Goal: Task Accomplishment & Management: Manage account settings

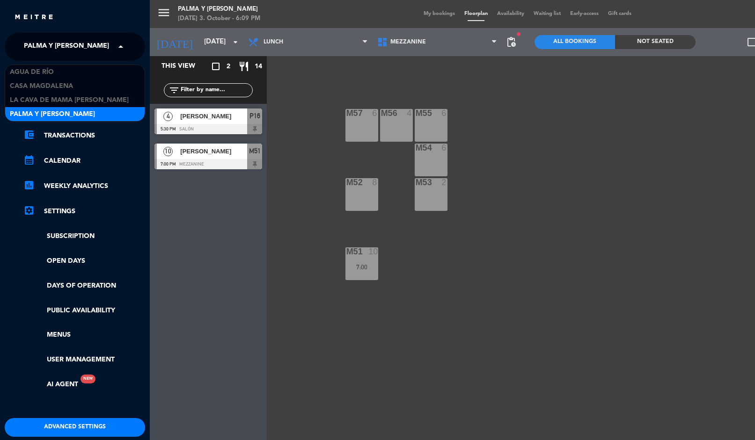
scroll to position [37, 0]
click at [63, 65] on div "Agua de río" at bounding box center [74, 72] width 139 height 14
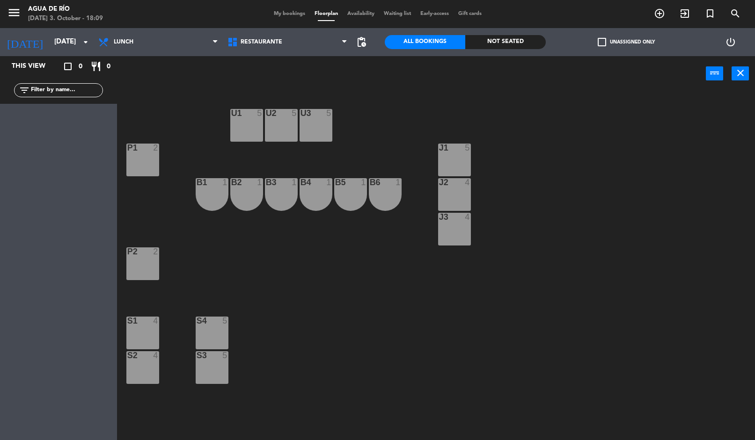
click at [652, 112] on div "U1 5 U2 5 U3 5 J1 5 P1 2 J2 4 B1 1 B2 1 B3 1 B4 1 B5 1 B6 1 J3 4 P2 2 S1 4 S4 5…" at bounding box center [439, 266] width 630 height 349
click at [68, 44] on input "[DATE]" at bounding box center [95, 42] width 91 height 18
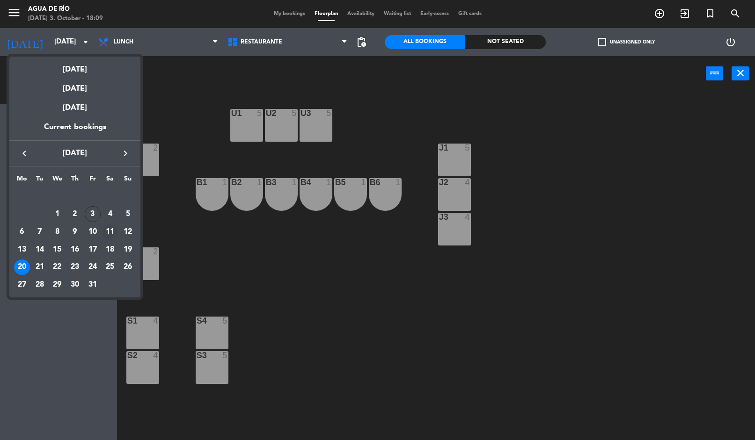
click at [109, 238] on div "11" at bounding box center [110, 232] width 16 height 16
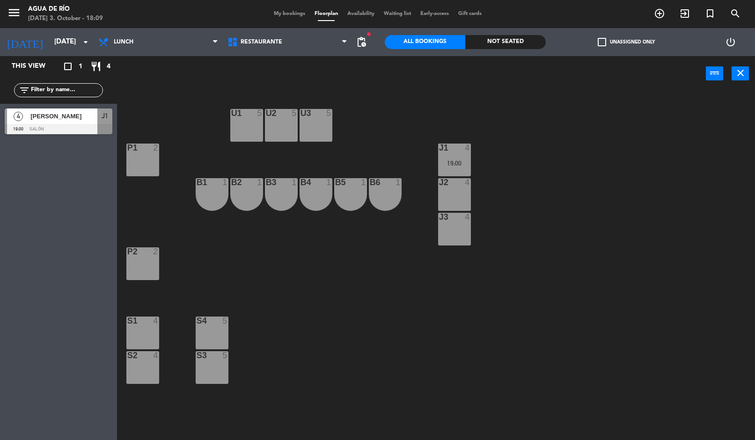
click at [75, 121] on span "[PERSON_NAME]" at bounding box center [63, 116] width 67 height 10
click at [368, 39] on span "pending_actions" at bounding box center [361, 42] width 19 height 19
click at [363, 41] on span "pending_actions" at bounding box center [361, 41] width 11 height 11
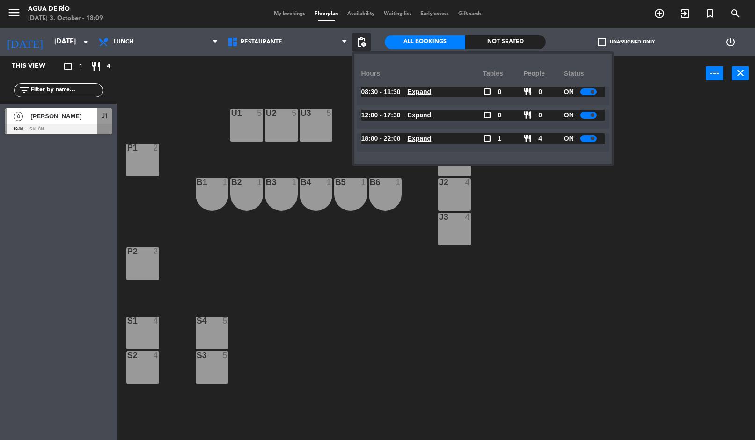
click at [418, 113] on u "Expand" at bounding box center [419, 114] width 24 height 7
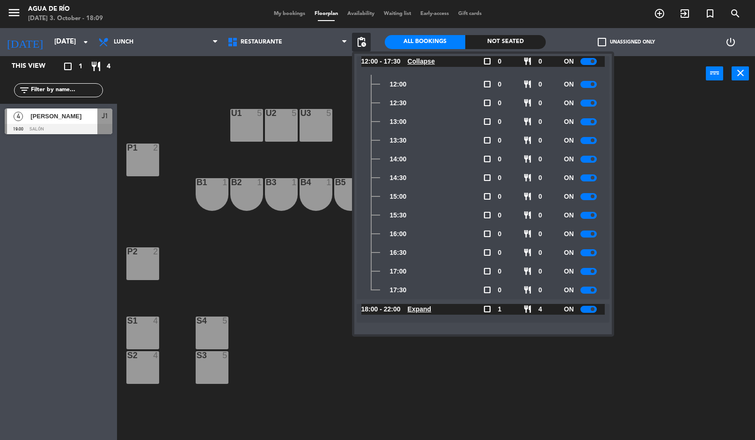
scroll to position [54, 0]
click at [589, 287] on div at bounding box center [588, 290] width 16 height 7
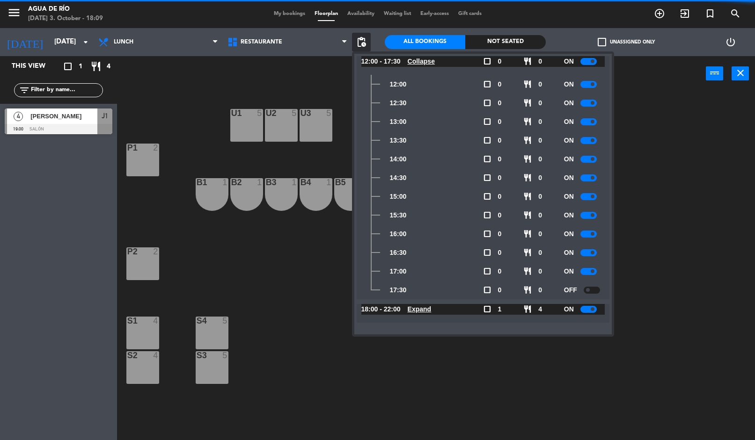
click at [592, 264] on div "ON" at bounding box center [584, 271] width 41 height 19
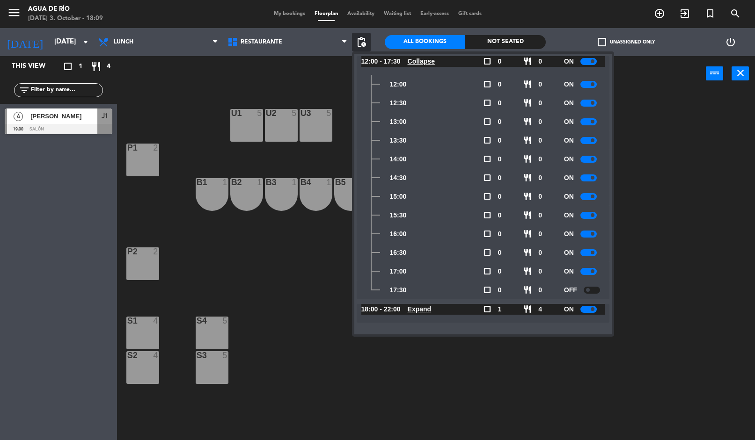
click at [588, 270] on div at bounding box center [588, 271] width 16 height 7
click at [588, 253] on div at bounding box center [588, 252] width 16 height 7
click at [582, 242] on div "ON" at bounding box center [584, 234] width 41 height 19
click at [589, 233] on div at bounding box center [588, 234] width 16 height 7
click at [428, 322] on div "18:00 - 22:00 Expand check_box_outline_blank 1 restaurant 4 ON Expand" at bounding box center [482, 313] width 253 height 19
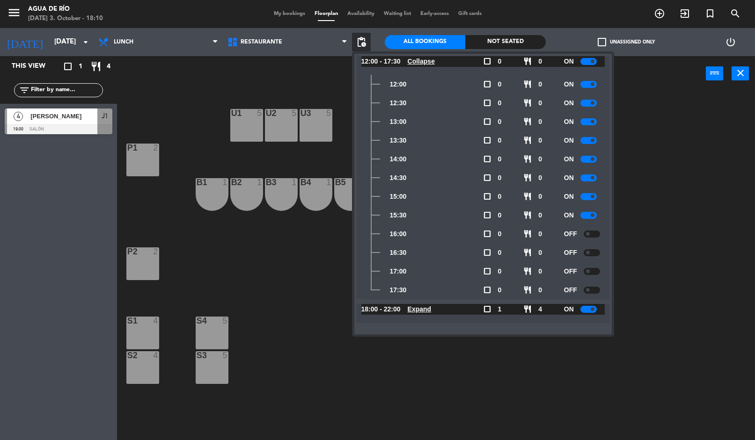
click at [430, 307] on u "Expand" at bounding box center [419, 308] width 24 height 7
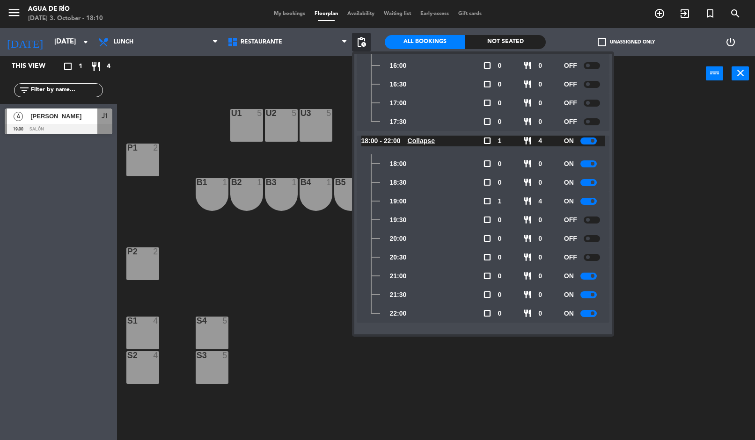
scroll to position [222, 0]
click at [591, 222] on div at bounding box center [591, 220] width 16 height 7
click at [586, 218] on div at bounding box center [588, 220] width 16 height 7
click at [694, 334] on div "U1 5 U2 5 U3 5 J1 4 19:00 P1 2 J2 4 B1 1 B2 1 B3 1 B4 1 B5 1 B6 1 J3 4 P2 2 S1 …" at bounding box center [439, 266] width 630 height 349
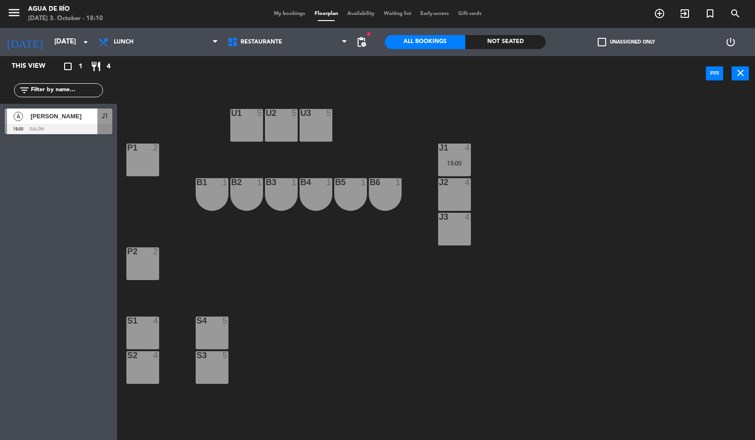
click at [658, 310] on div "U1 5 U2 5 U3 5 J1 4 19:00 P1 2 J2 4 B1 1 B2 1 B3 1 B4 1 B5 1 B6 1 J3 4 P2 2 S1 …" at bounding box center [439, 266] width 630 height 349
click at [467, 144] on div "4" at bounding box center [468, 148] width 6 height 8
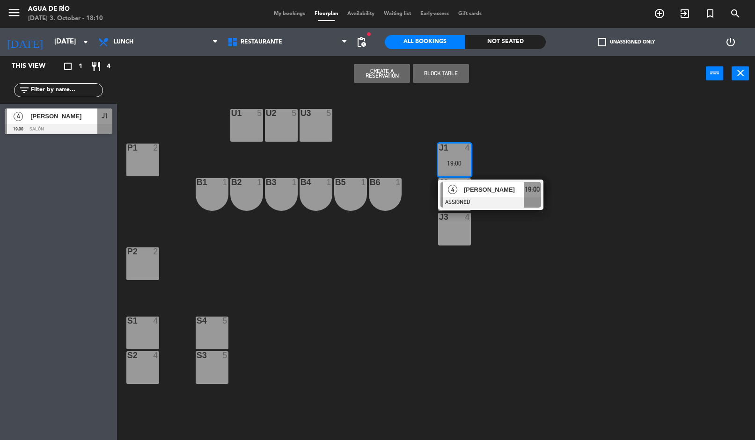
click at [498, 196] on div "[PERSON_NAME]" at bounding box center [493, 189] width 61 height 15
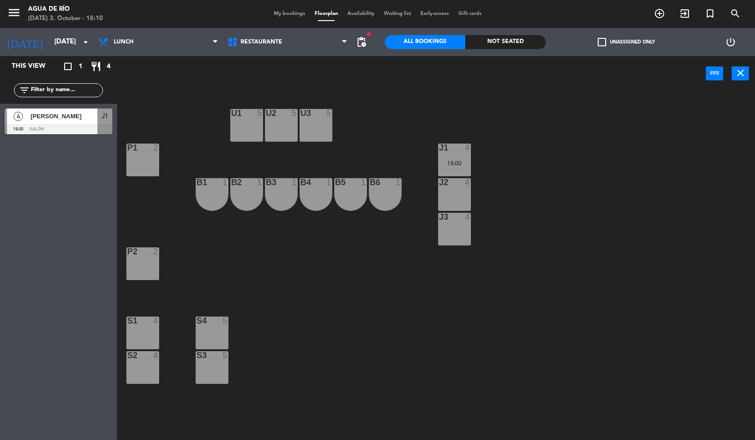
click at [365, 40] on span "pending_actions" at bounding box center [361, 41] width 11 height 11
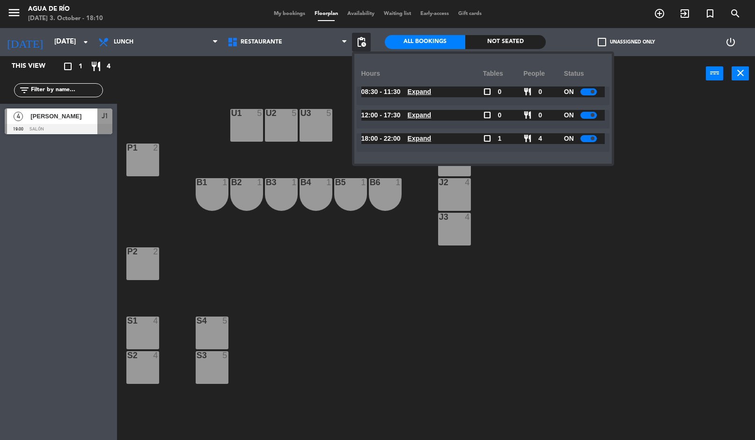
click at [347, 234] on div "U1 5 U2 5 U3 5 J1 4 19:00 P1 2 J2 4 B1 1 B2 1 B3 1 B4 1 B5 1 B6 1 J3 4 P2 2 S1 …" at bounding box center [439, 266] width 630 height 349
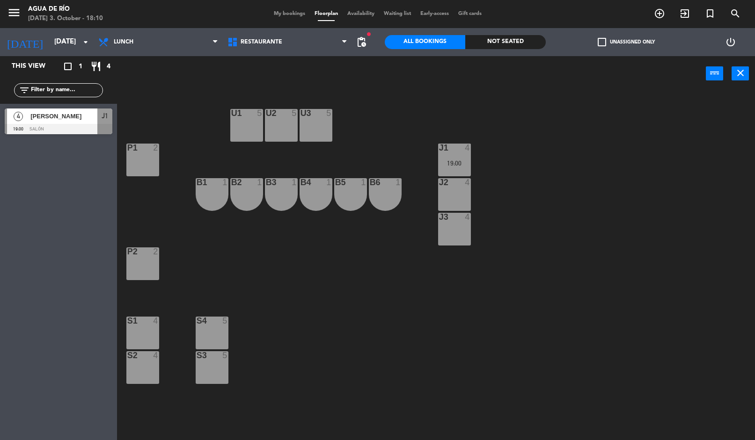
click at [36, 121] on span "[PERSON_NAME]" at bounding box center [63, 116] width 67 height 10
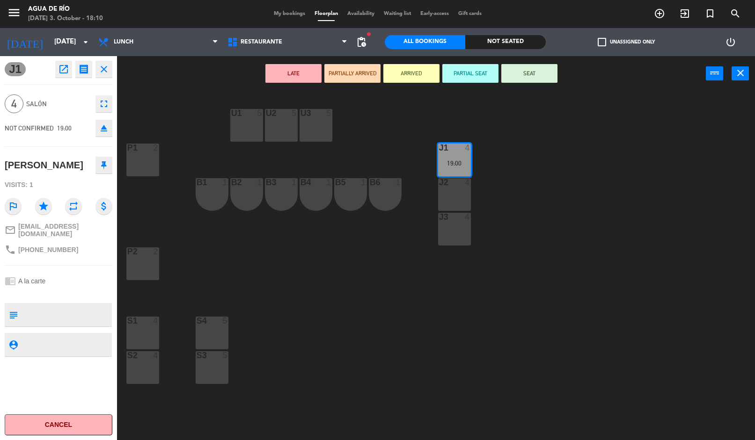
click at [58, 66] on icon "open_in_new" at bounding box center [63, 69] width 11 height 11
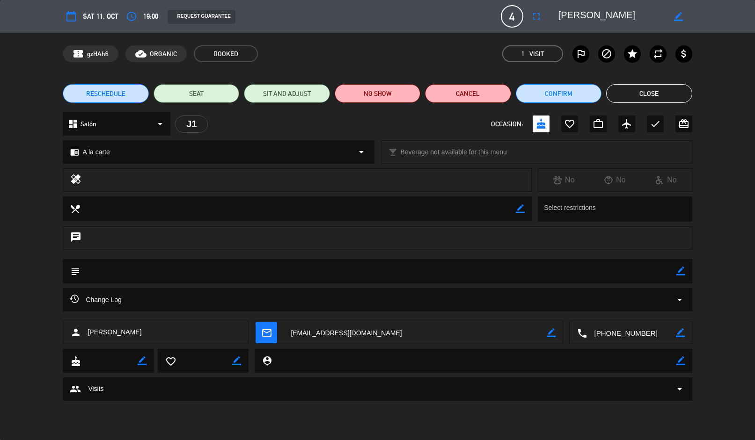
click at [75, 307] on div "Change Log arrow_drop_down" at bounding box center [377, 299] width 629 height 23
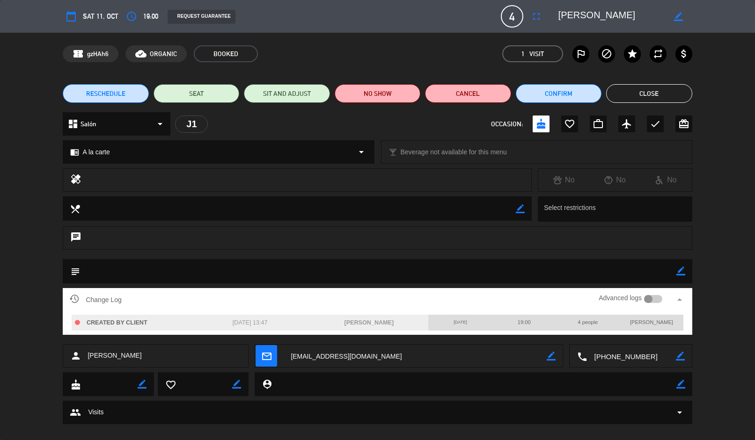
click at [657, 93] on button "Close" at bounding box center [649, 93] width 86 height 19
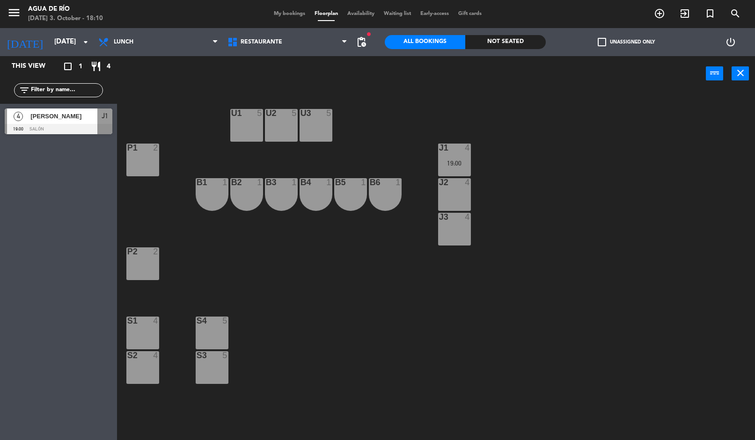
click at [608, 261] on div "U1 5 U2 5 U3 5 J1 4 19:00 P1 2 J2 4 B1 1 B2 1 B3 1 B4 1 B5 1 B6 1 J3 4 P2 2 S1 …" at bounding box center [439, 266] width 630 height 349
click at [21, 127] on div at bounding box center [59, 129] width 108 height 10
click at [310, 39] on span "Restaurante" at bounding box center [287, 42] width 129 height 21
click at [395, 116] on div "U1 5 U2 5 U3 5 J1 4 19:00 P1 2 J2 4 B1 1 B2 1 B3 1 B4 1 B5 1 B6 1 J3 4 P2 2 S1 …" at bounding box center [439, 266] width 630 height 349
click at [50, 36] on input "[DATE]" at bounding box center [95, 42] width 91 height 18
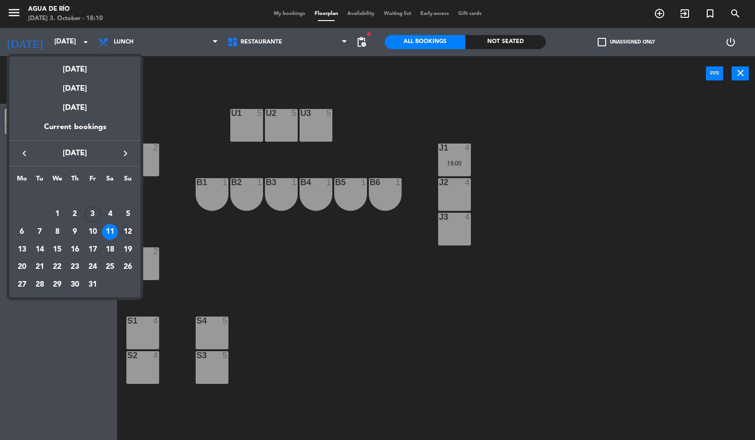
click at [125, 233] on div "12" at bounding box center [128, 232] width 16 height 16
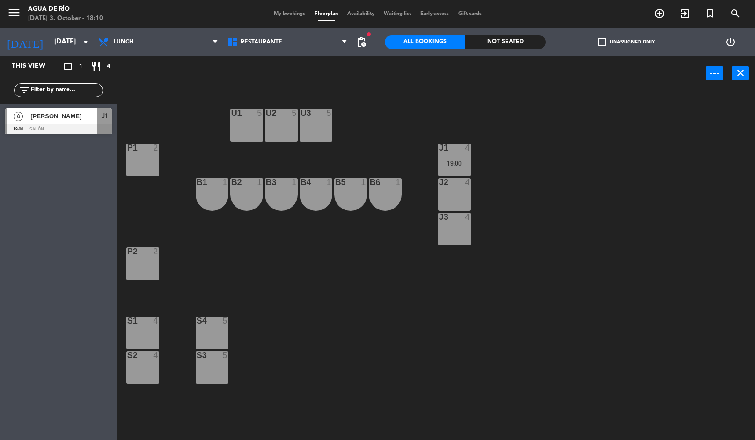
type input "[DATE]"
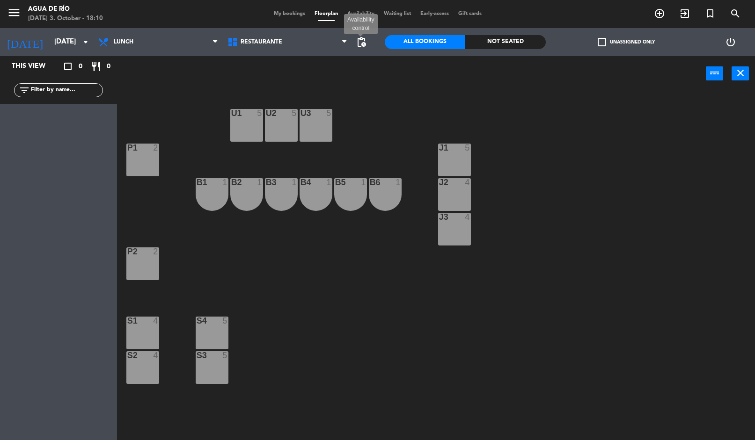
click at [356, 45] on span "pending_actions" at bounding box center [361, 41] width 11 height 11
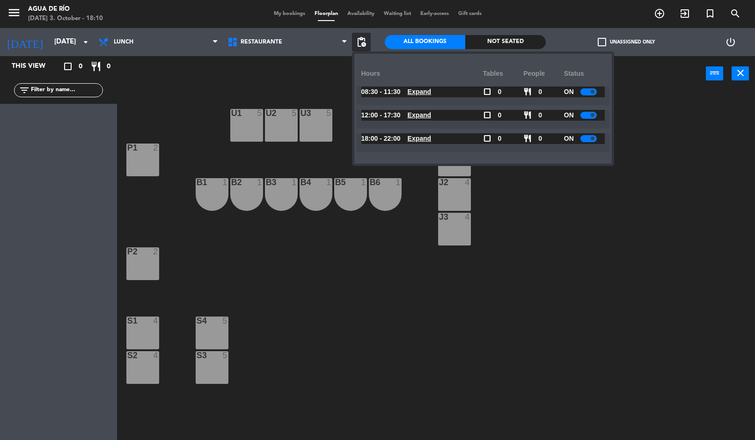
click at [592, 95] on div at bounding box center [588, 91] width 16 height 7
click at [430, 116] on u "Expand" at bounding box center [419, 114] width 24 height 7
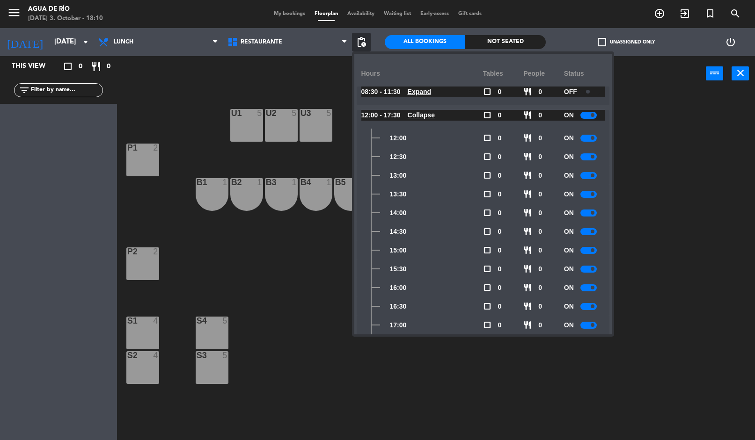
click at [595, 136] on div at bounding box center [588, 138] width 16 height 7
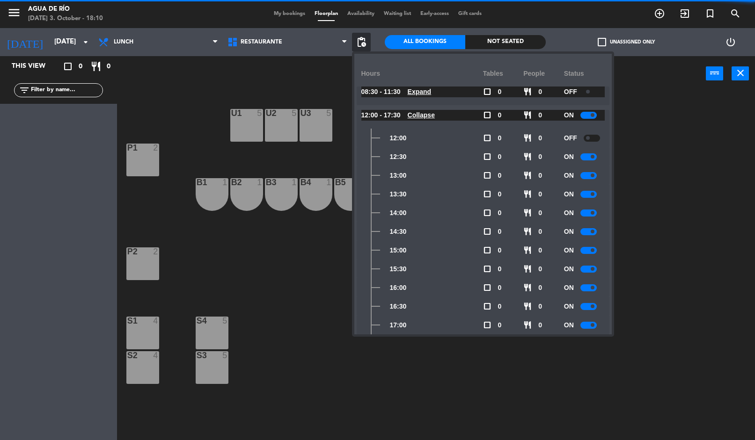
click at [592, 159] on div at bounding box center [588, 156] width 16 height 7
click at [592, 176] on span at bounding box center [592, 176] width 4 height 4
click at [592, 194] on span at bounding box center [592, 194] width 4 height 4
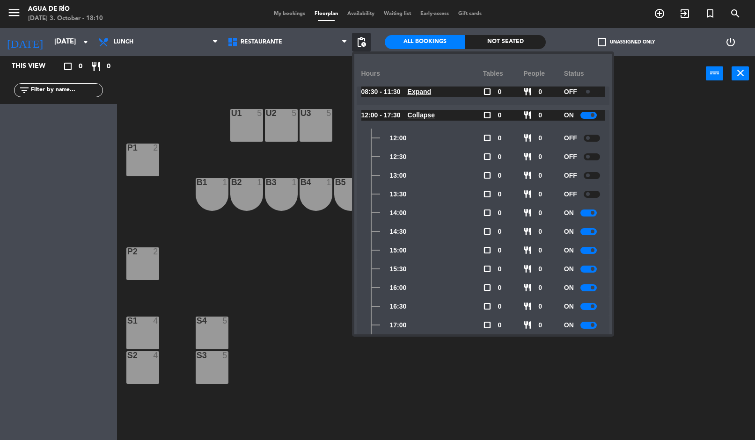
click at [588, 215] on div at bounding box center [588, 213] width 16 height 7
click at [593, 233] on div at bounding box center [588, 231] width 16 height 7
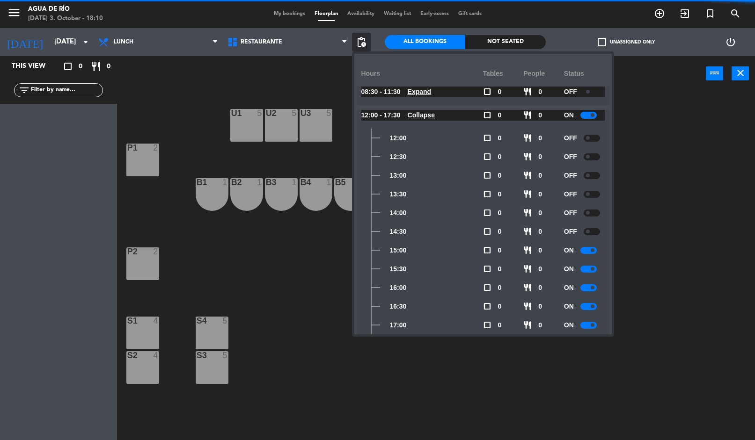
click at [592, 253] on div at bounding box center [588, 250] width 16 height 7
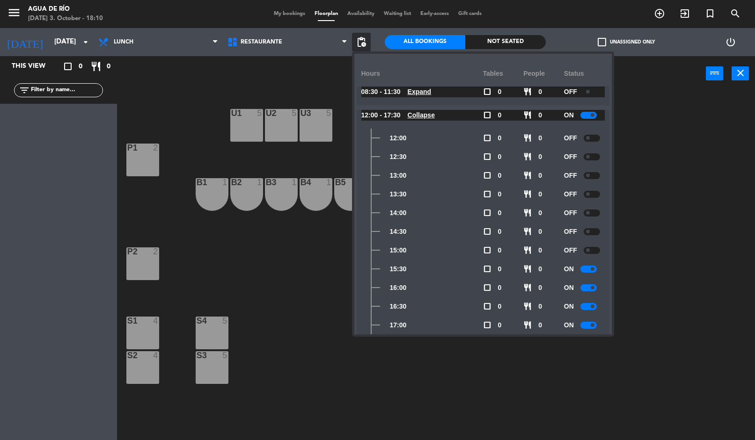
click at [592, 270] on span at bounding box center [592, 269] width 4 height 4
click at [595, 288] on div at bounding box center [588, 287] width 16 height 7
click at [588, 308] on div at bounding box center [588, 306] width 16 height 7
click at [661, 159] on div "U1 5 U2 5 U3 5 J1 5 P1 2 J2 4 B1 1 B2 1 B3 1 B4 1 B5 1 B6 1 J3 4 P2 2 S1 4 S4 5…" at bounding box center [439, 266] width 630 height 349
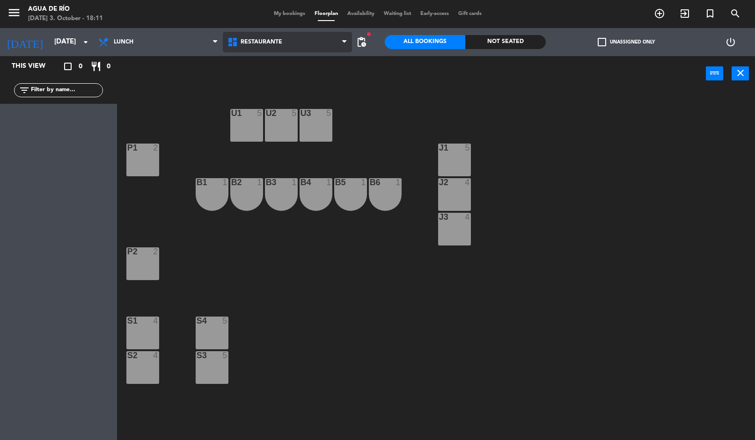
click at [350, 38] on span at bounding box center [346, 42] width 9 height 9
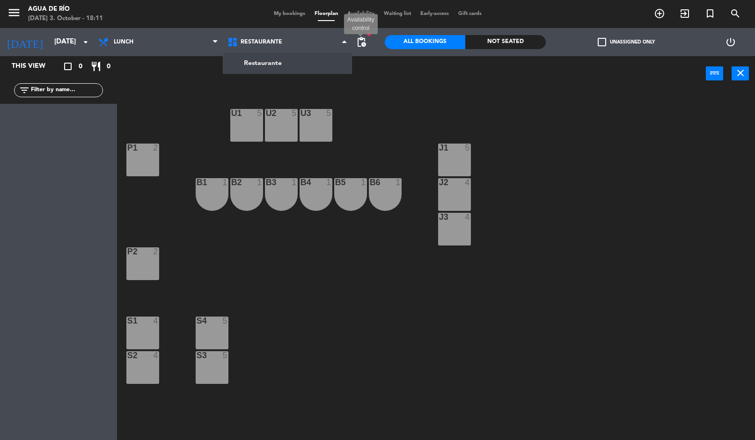
click at [358, 45] on span "pending_actions" at bounding box center [361, 41] width 11 height 11
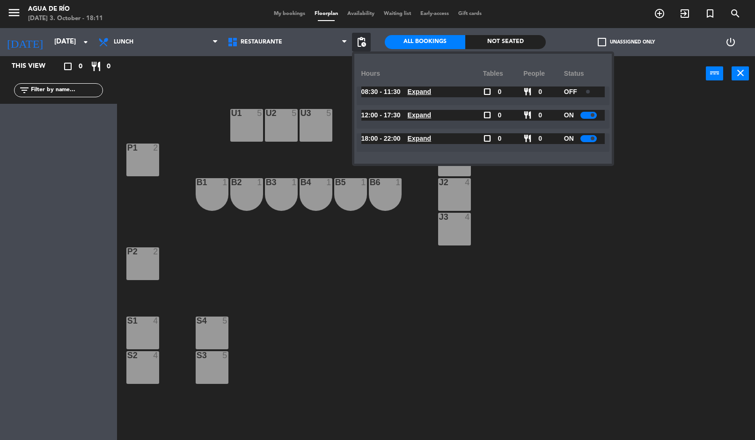
click at [425, 141] on u "Expand" at bounding box center [419, 138] width 24 height 7
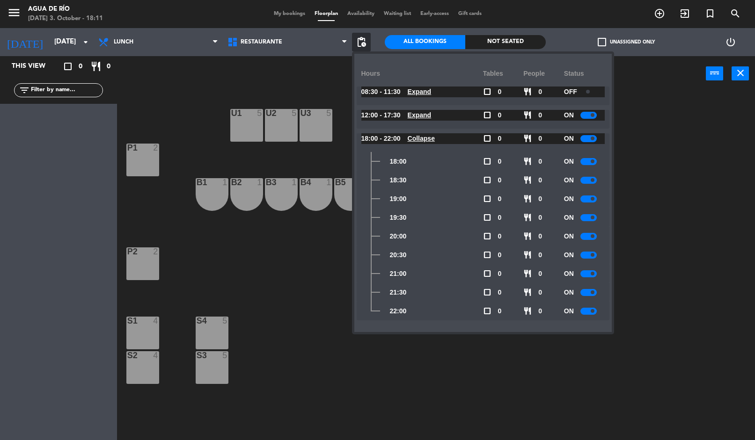
click at [661, 170] on div "U1 5 U2 5 U3 5 J1 5 P1 2 J2 4 B1 1 B2 1 B3 1 B4 1 B5 1 B6 1 J3 4 P2 2 S1 4 S4 5…" at bounding box center [439, 266] width 630 height 349
